Goal: Task Accomplishment & Management: Manage account settings

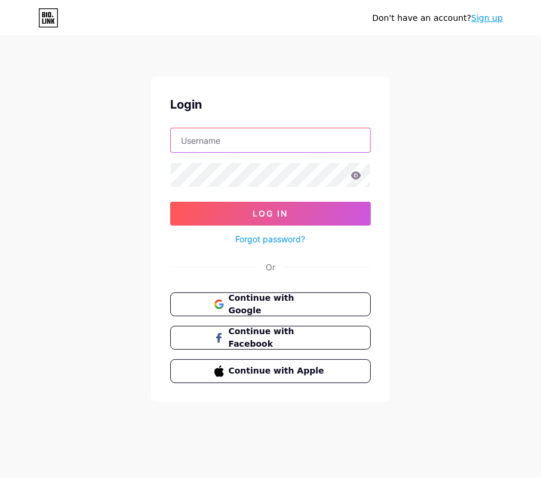
click at [302, 152] on div at bounding box center [270, 140] width 201 height 25
click at [305, 139] on input "text" at bounding box center [271, 140] width 200 height 24
type input "[EMAIL_ADDRESS][DOMAIN_NAME]"
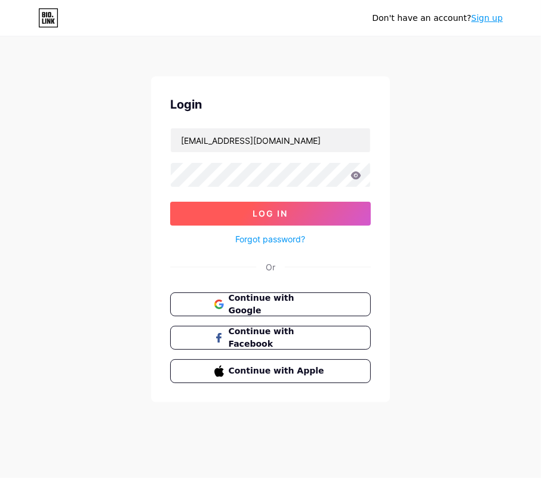
click at [291, 202] on button "Log In" at bounding box center [270, 214] width 201 height 24
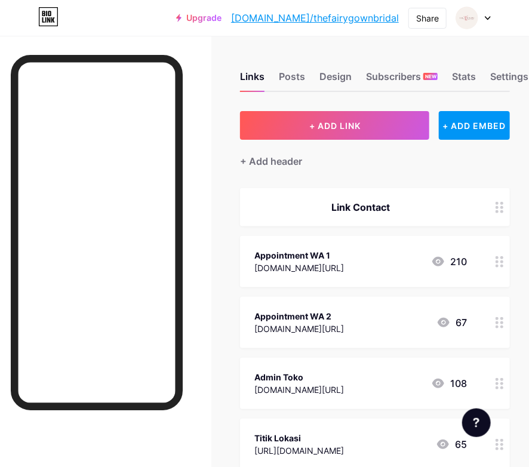
drag, startPoint x: 358, startPoint y: 392, endPoint x: 260, endPoint y: 383, distance: 98.4
click at [260, 383] on div "Admin Toko [DOMAIN_NAME][URL] 108" at bounding box center [360, 383] width 213 height 27
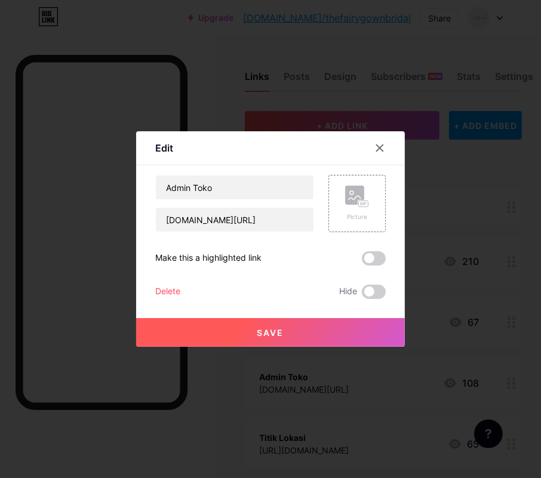
copy div "[DOMAIN_NAME][URL]"
click at [372, 142] on div at bounding box center [380, 148] width 22 height 22
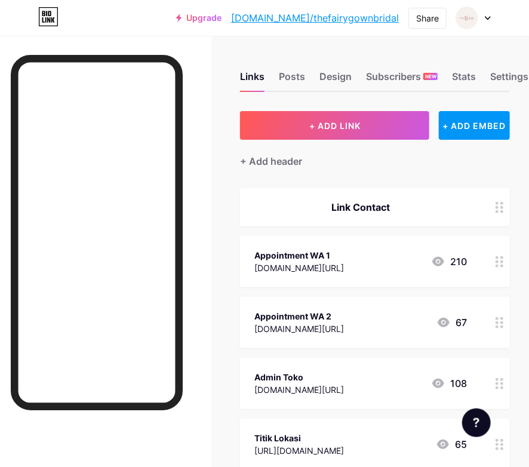
drag, startPoint x: 254, startPoint y: 257, endPoint x: 348, endPoint y: 244, distance: 94.7
click at [348, 244] on div "Appointment WA 1 [DOMAIN_NAME][URL] 210" at bounding box center [375, 261] width 270 height 51
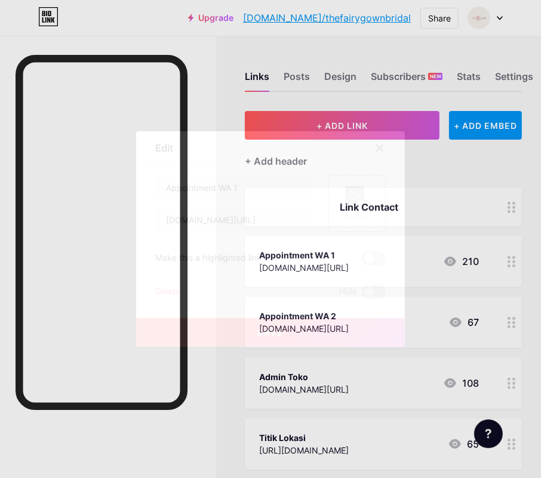
copy div "Appointment WA 1"
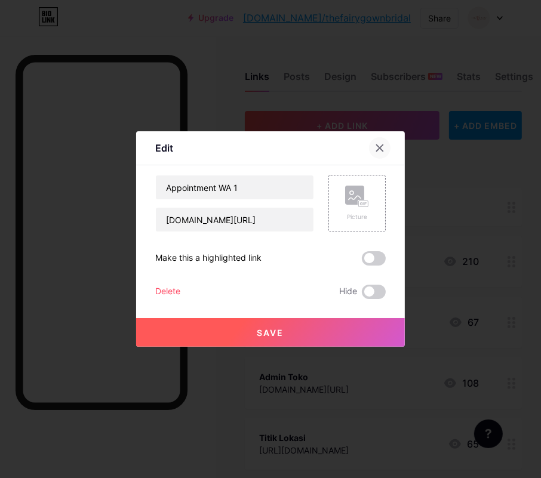
click at [369, 149] on div at bounding box center [380, 148] width 22 height 22
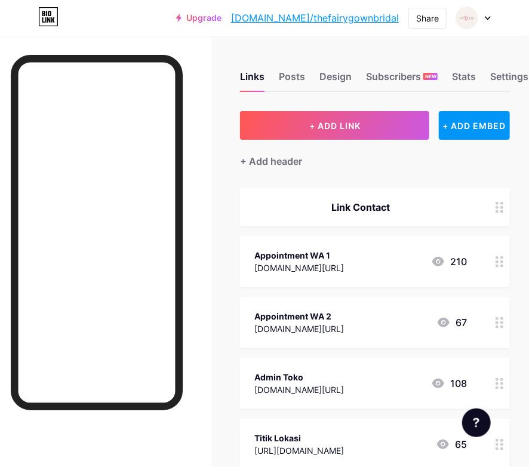
drag, startPoint x: 251, startPoint y: 312, endPoint x: 363, endPoint y: 323, distance: 111.6
click at [363, 323] on div "Appointment WA 2 [DOMAIN_NAME][URL] 67" at bounding box center [375, 322] width 270 height 51
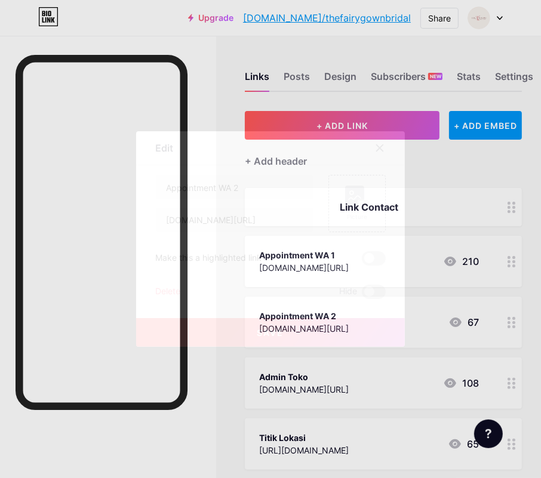
copy div "Appointment WA 2 [DOMAIN_NAME][URL]"
click at [375, 152] on icon at bounding box center [380, 148] width 10 height 10
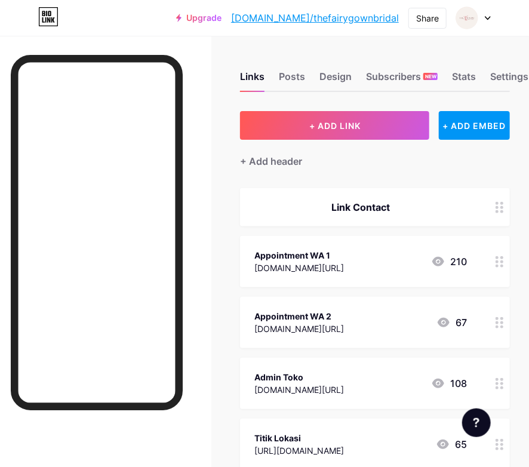
scroll to position [159, 0]
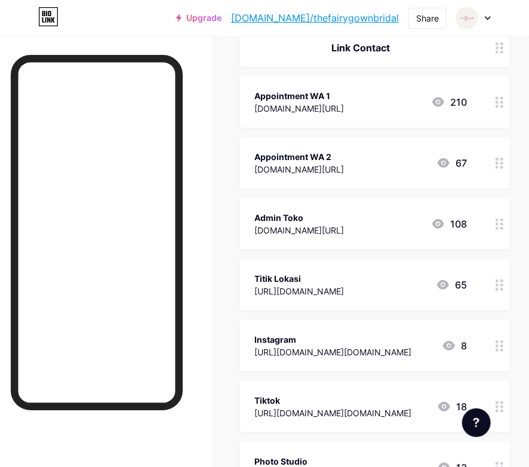
drag, startPoint x: 254, startPoint y: 217, endPoint x: 301, endPoint y: 219, distance: 46.6
click at [301, 219] on div "Admin Toko [DOMAIN_NAME][URL] 108" at bounding box center [375, 223] width 270 height 51
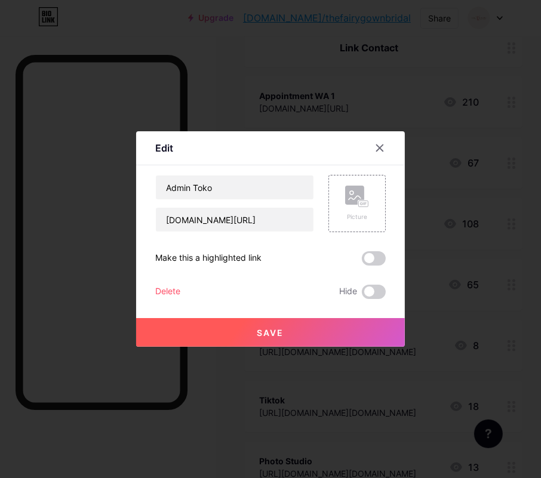
copy div "Admin Tok"
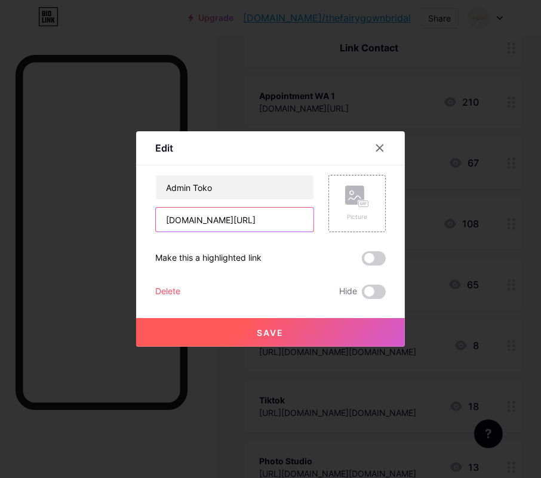
click at [279, 223] on input "[DOMAIN_NAME][URL]" at bounding box center [235, 220] width 158 height 24
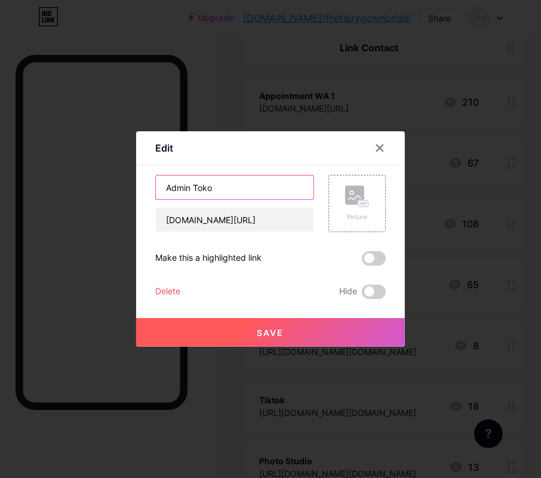
click at [277, 197] on input "Admin Toko" at bounding box center [235, 188] width 158 height 24
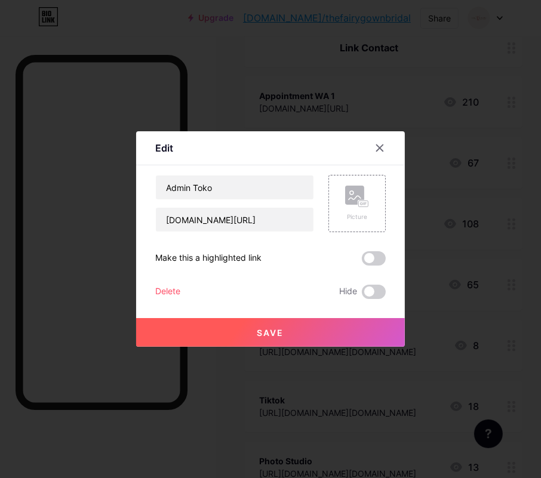
click at [375, 152] on icon at bounding box center [380, 148] width 10 height 10
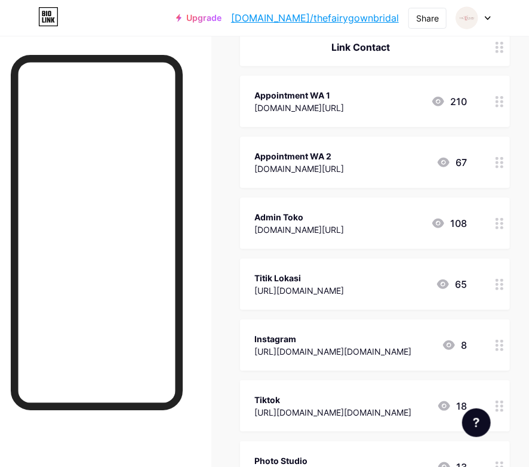
scroll to position [318, 0]
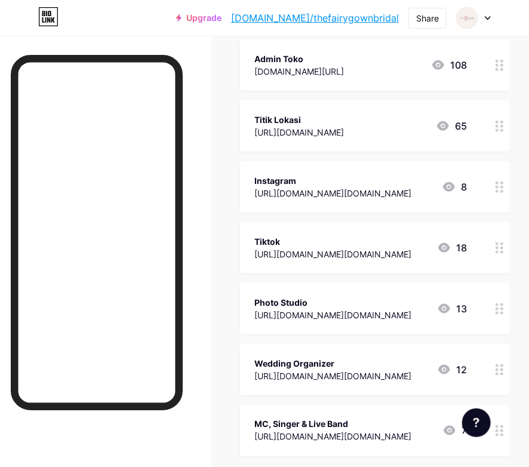
drag, startPoint x: 317, startPoint y: 118, endPoint x: 252, endPoint y: 118, distance: 64.5
click at [252, 118] on div "Titik Lokasi [URL][DOMAIN_NAME] 65" at bounding box center [375, 125] width 270 height 51
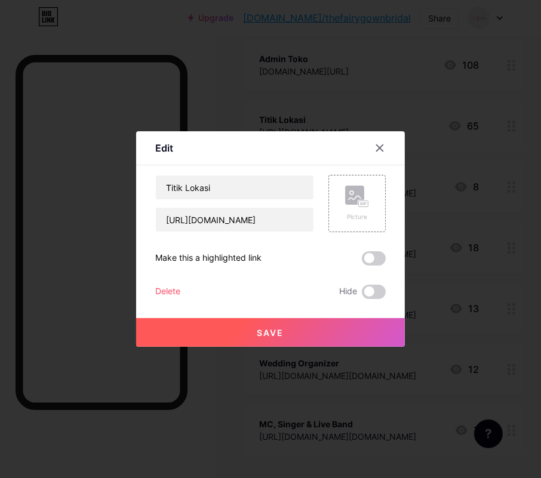
copy div "Titik Lokasi"
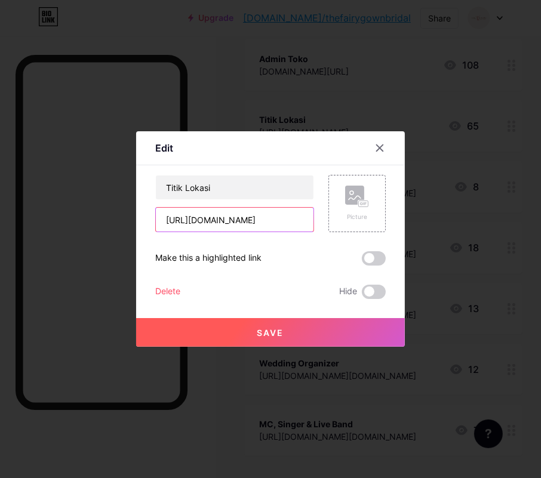
click at [268, 223] on input "[URL][DOMAIN_NAME]" at bounding box center [235, 220] width 158 height 24
click at [265, 225] on input "[URL][DOMAIN_NAME]" at bounding box center [235, 220] width 158 height 24
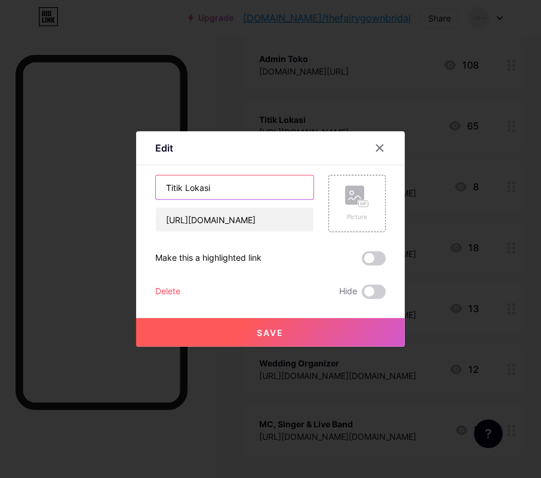
click at [241, 197] on input "Titik Lokasi" at bounding box center [235, 188] width 158 height 24
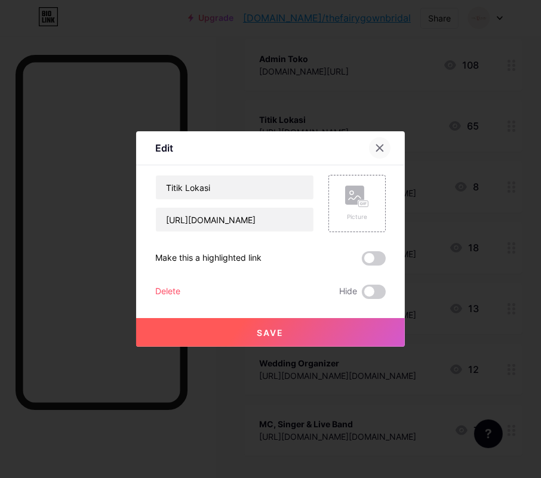
click at [379, 144] on div at bounding box center [380, 148] width 22 height 22
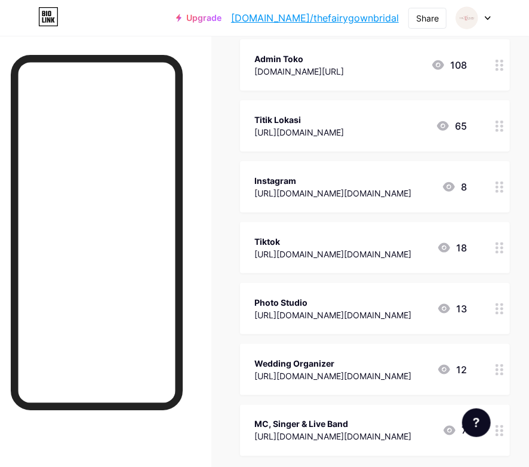
drag, startPoint x: 327, startPoint y: 300, endPoint x: 251, endPoint y: 306, distance: 76.1
click at [251, 306] on div "Photo Studio [URL][DOMAIN_NAME][DOMAIN_NAME] 13" at bounding box center [375, 308] width 270 height 51
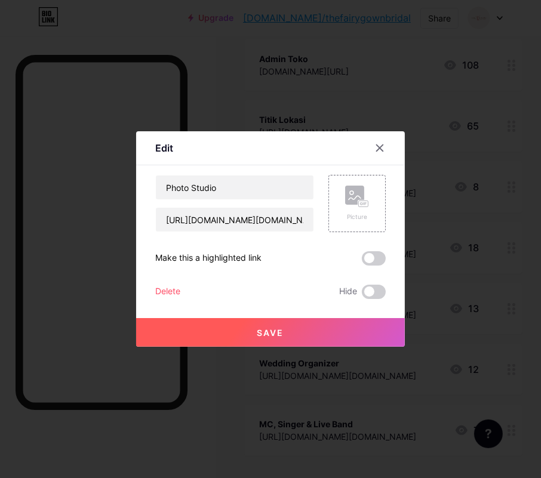
copy div "Photo Studio"
click at [374, 158] on div at bounding box center [380, 148] width 22 height 22
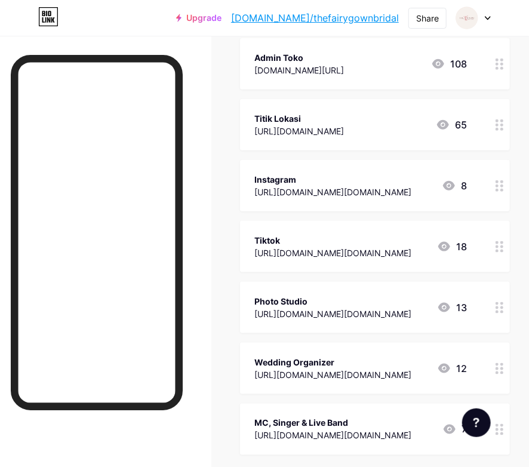
scroll to position [478, 0]
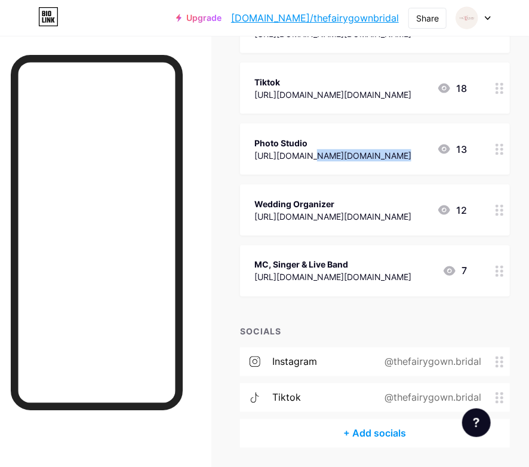
drag, startPoint x: 254, startPoint y: 158, endPoint x: 447, endPoint y: 153, distance: 193.0
click at [447, 153] on div "Photo Studio [URL][DOMAIN_NAME][DOMAIN_NAME] 13" at bounding box center [375, 149] width 270 height 51
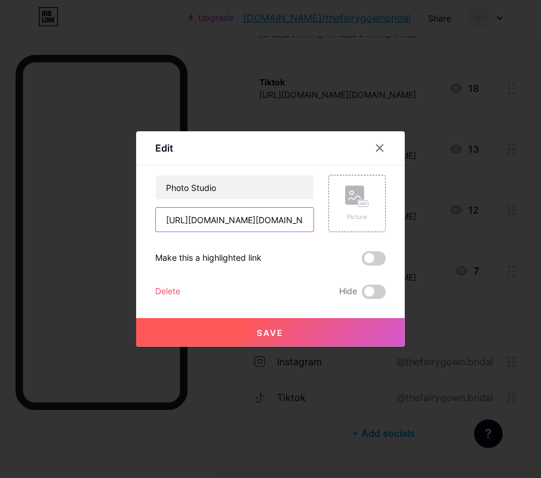
click at [292, 228] on input "[URL][DOMAIN_NAME][DOMAIN_NAME]" at bounding box center [235, 220] width 158 height 24
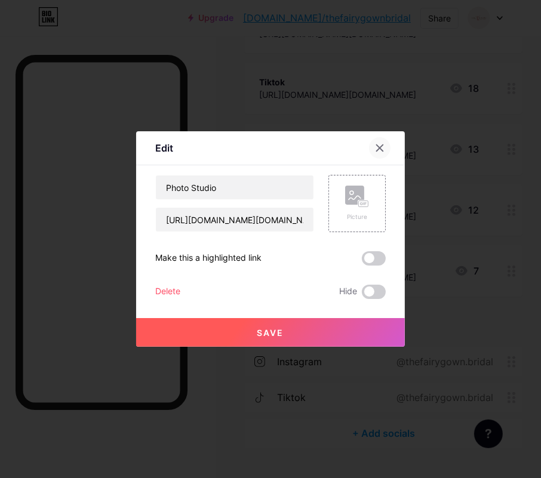
click at [382, 148] on div at bounding box center [380, 148] width 22 height 22
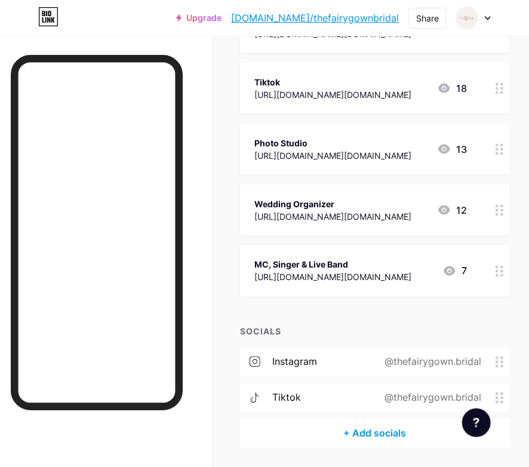
drag, startPoint x: 258, startPoint y: 201, endPoint x: 348, endPoint y: 202, distance: 90.2
click at [348, 202] on div "Wedding Organizer [URL][DOMAIN_NAME][DOMAIN_NAME] 12" at bounding box center [375, 210] width 270 height 51
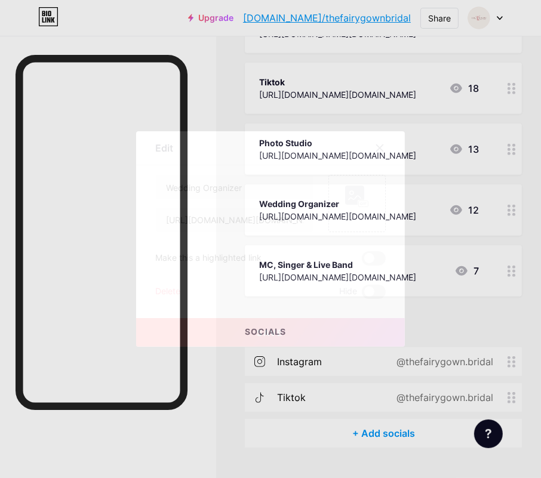
click at [369, 152] on div at bounding box center [380, 148] width 22 height 22
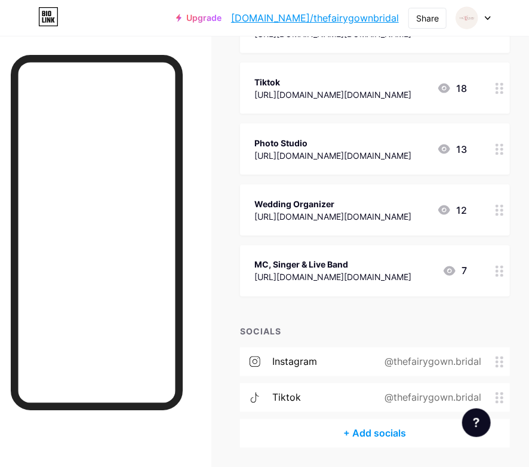
click at [312, 189] on div "Wedding Organizer [URL][DOMAIN_NAME][DOMAIN_NAME] 12" at bounding box center [375, 210] width 270 height 51
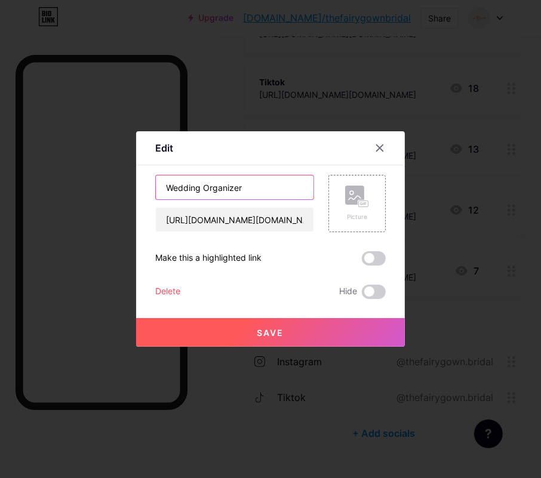
click at [256, 187] on input "Wedding Organizer" at bounding box center [235, 188] width 158 height 24
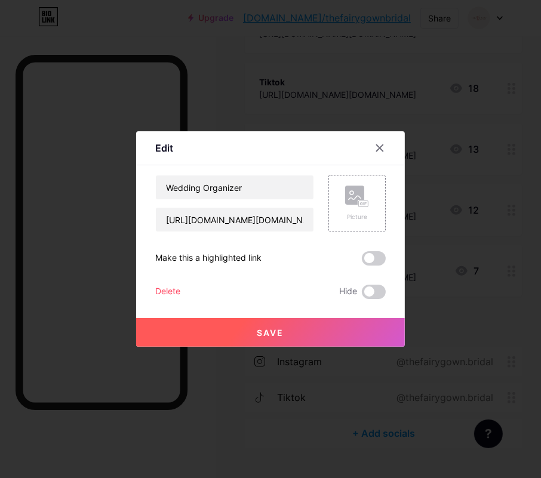
click at [382, 156] on div at bounding box center [387, 148] width 36 height 22
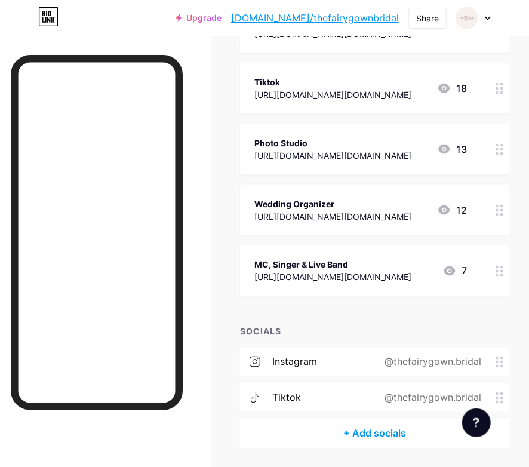
click at [335, 216] on div "[URL][DOMAIN_NAME][DOMAIN_NAME]" at bounding box center [332, 216] width 157 height 13
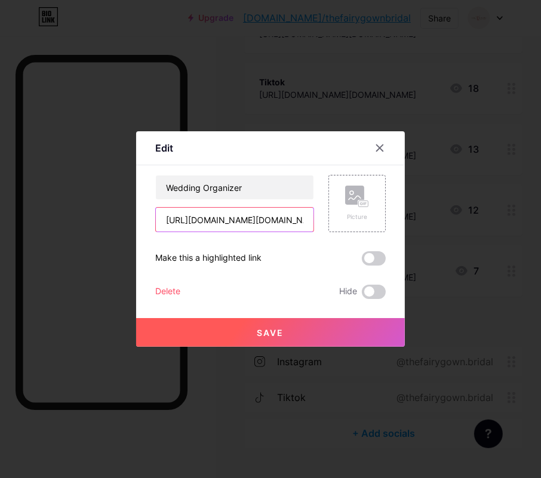
click at [278, 218] on input "[URL][DOMAIN_NAME][DOMAIN_NAME]" at bounding box center [235, 220] width 158 height 24
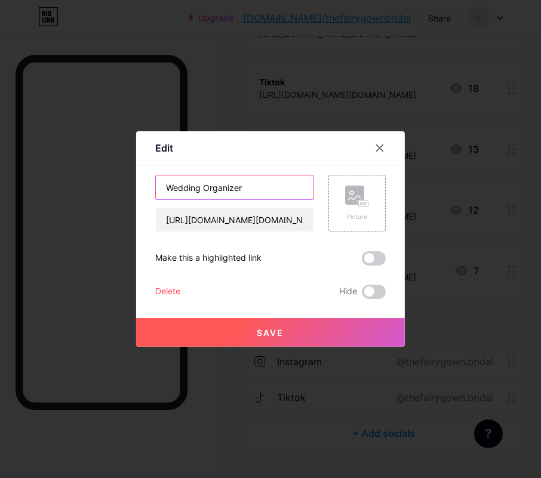
click at [257, 188] on input "Wedding Organizer" at bounding box center [235, 188] width 158 height 24
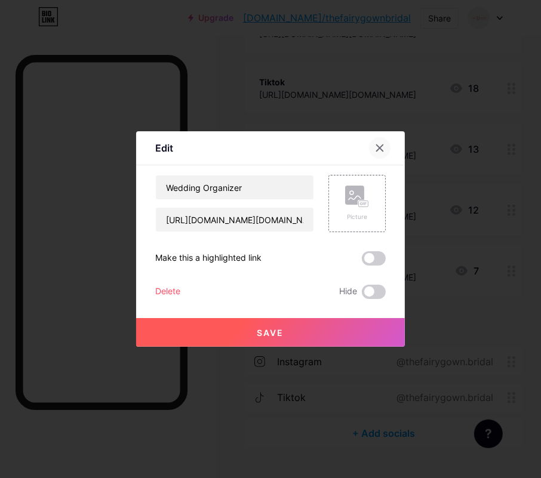
click at [378, 147] on icon at bounding box center [380, 148] width 10 height 10
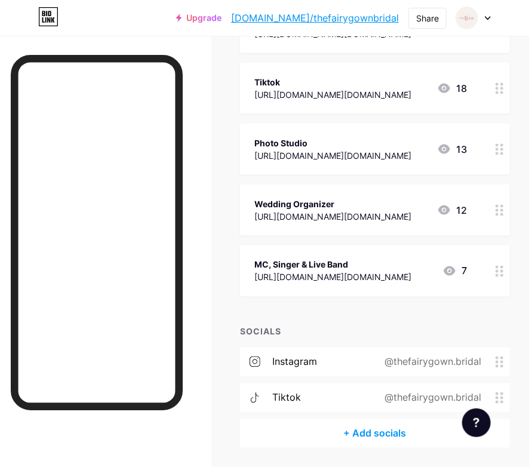
click at [355, 263] on div "MC, Singer & Live Band" at bounding box center [332, 265] width 157 height 13
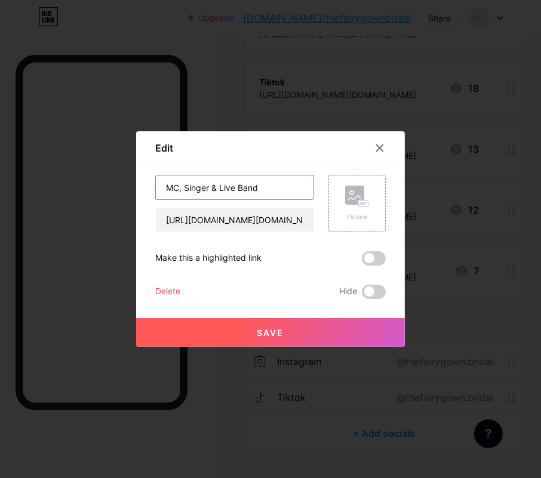
click at [251, 196] on input "MC, Singer & Live Band" at bounding box center [235, 188] width 158 height 24
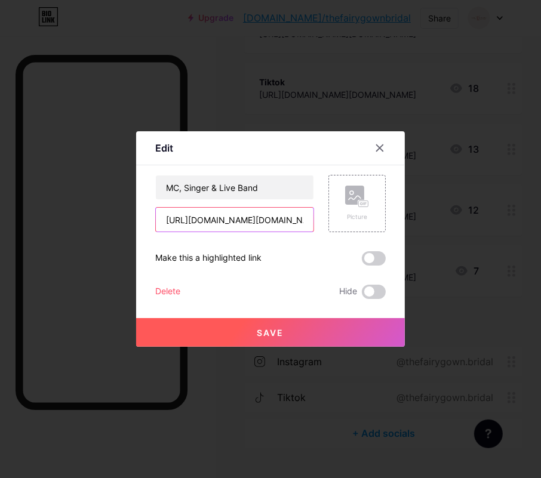
click at [247, 221] on input "[URL][DOMAIN_NAME][DOMAIN_NAME]" at bounding box center [235, 220] width 158 height 24
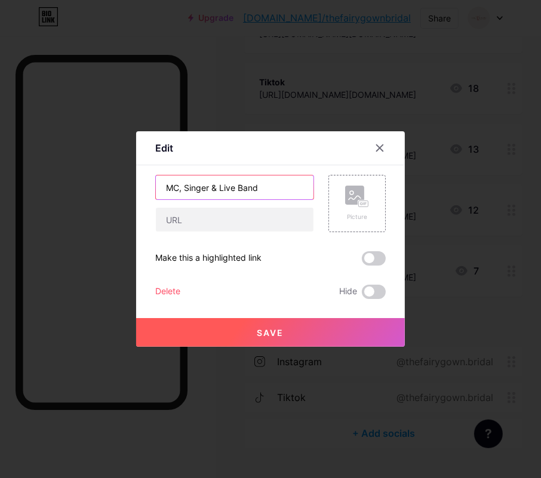
click at [266, 185] on input "MC, Singer & Live Band" at bounding box center [235, 188] width 158 height 24
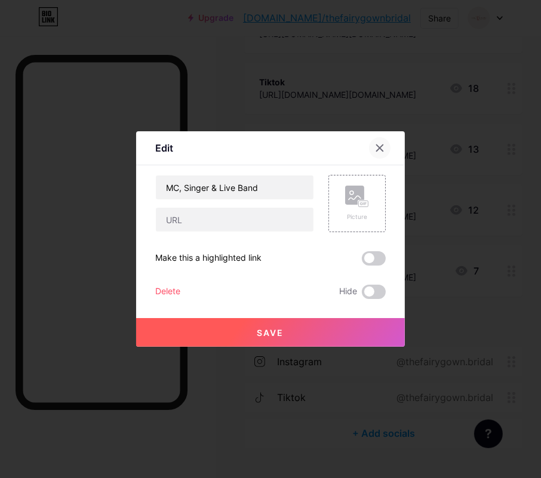
click at [379, 147] on div at bounding box center [380, 148] width 22 height 22
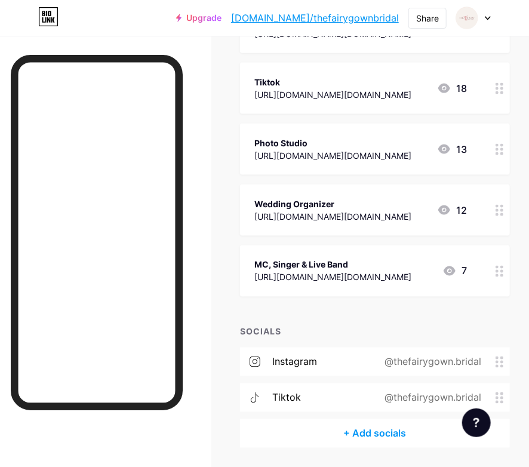
click at [340, 259] on div "MC, Singer & Live Band" at bounding box center [332, 265] width 157 height 13
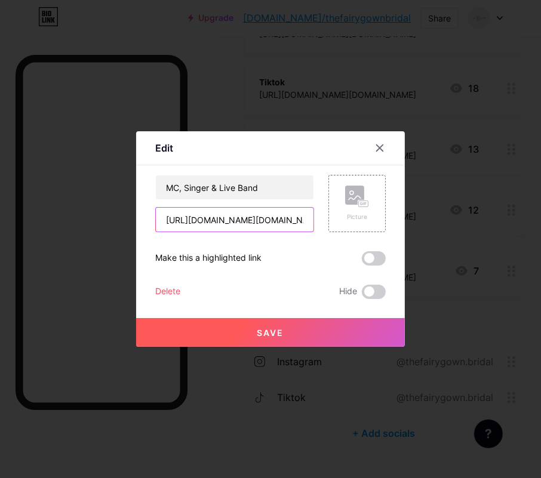
click at [271, 226] on input "[URL][DOMAIN_NAME][DOMAIN_NAME]" at bounding box center [235, 220] width 158 height 24
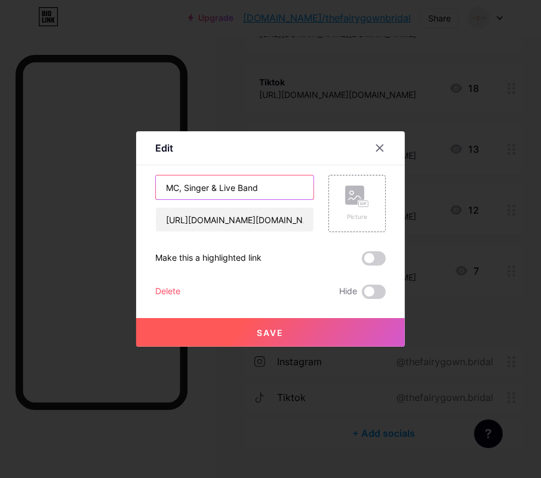
click at [266, 182] on input "MC, Singer & Live Band" at bounding box center [235, 188] width 158 height 24
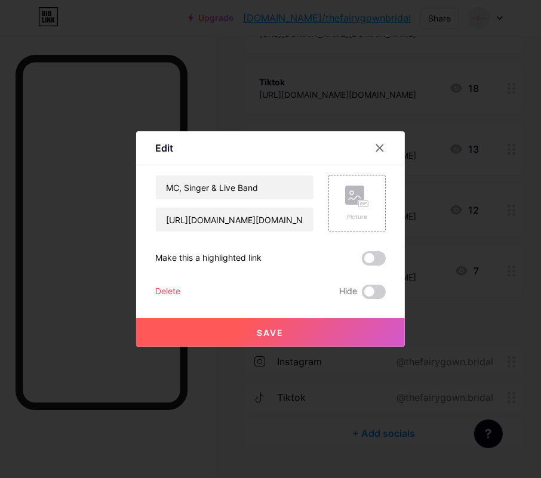
click at [369, 157] on div at bounding box center [387, 148] width 36 height 22
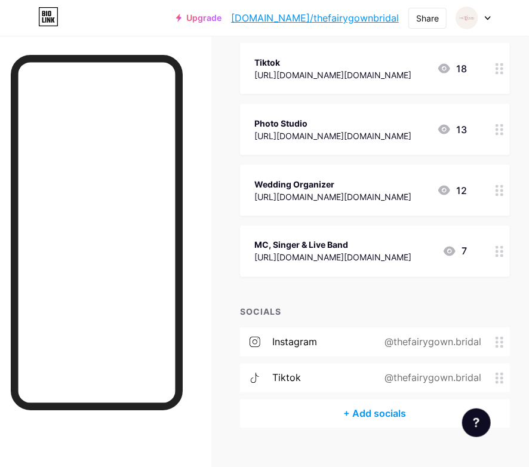
scroll to position [517, 0]
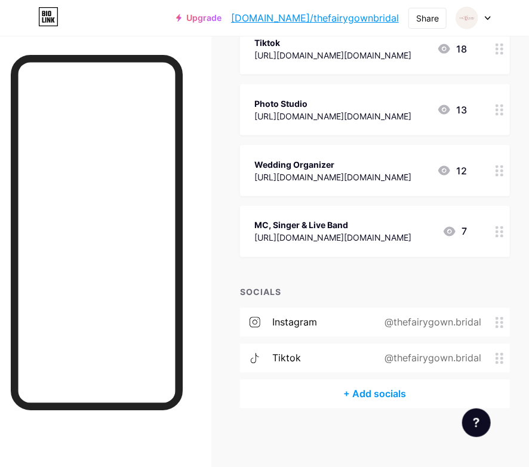
click at [423, 323] on div "@thefairygown.bridal" at bounding box center [431, 322] width 130 height 14
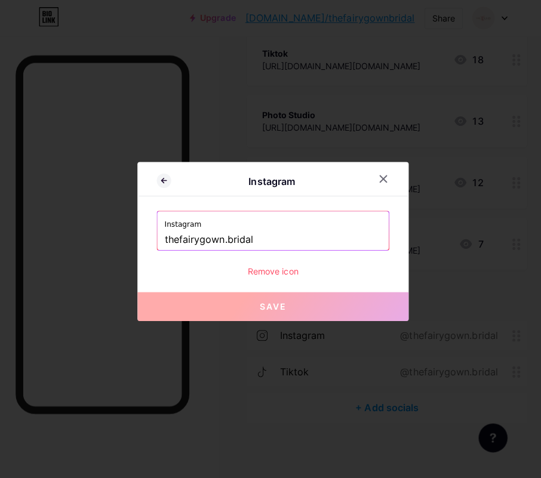
click at [423, 323] on div at bounding box center [270, 239] width 541 height 478
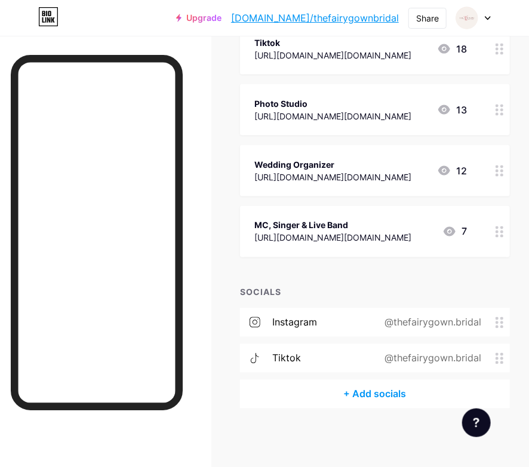
click at [389, 323] on div "@thefairygown.bridal" at bounding box center [431, 322] width 130 height 14
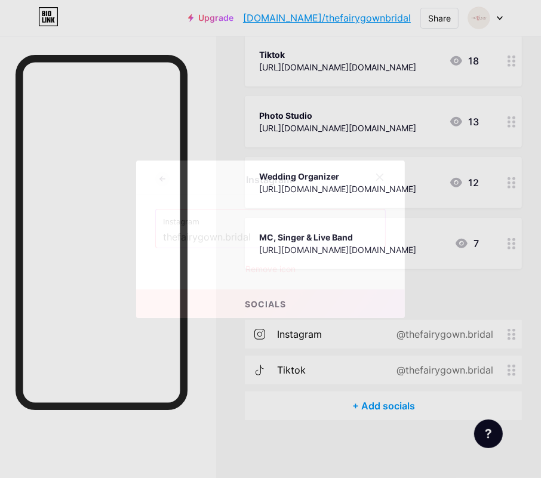
click at [297, 234] on input "thefairygown.bridal" at bounding box center [270, 238] width 215 height 20
click at [382, 180] on div at bounding box center [380, 178] width 22 height 22
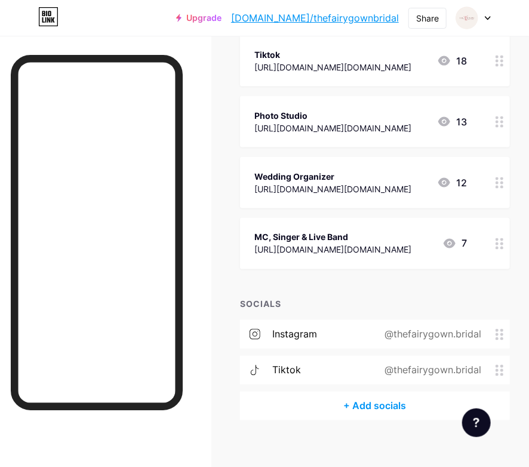
click at [427, 370] on div "@thefairygown.bridal" at bounding box center [431, 370] width 130 height 14
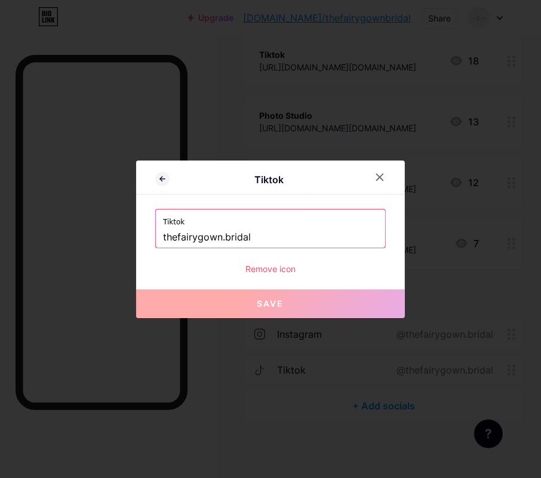
click at [294, 226] on label "Tiktok" at bounding box center [270, 219] width 215 height 18
click at [296, 236] on input "thefairygown.bridal" at bounding box center [270, 238] width 215 height 20
click at [377, 176] on icon at bounding box center [380, 177] width 7 height 7
